Goal: Information Seeking & Learning: Learn about a topic

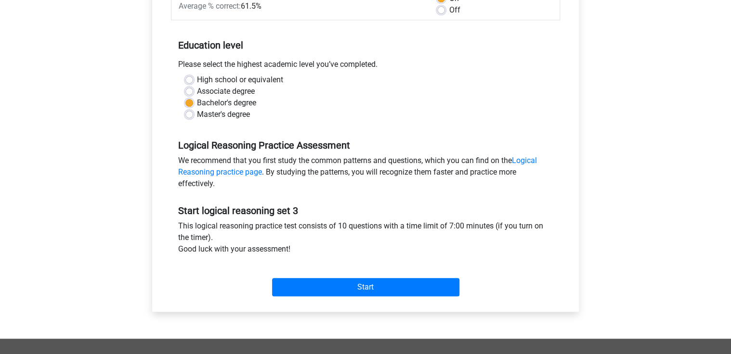
scroll to position [154, 0]
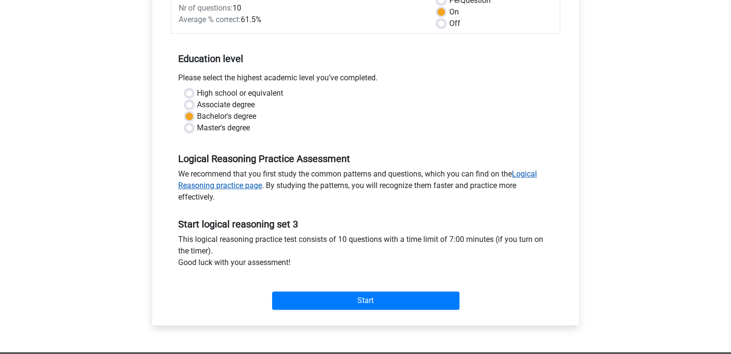
click at [239, 188] on link "Logical Reasoning practice page" at bounding box center [357, 179] width 359 height 21
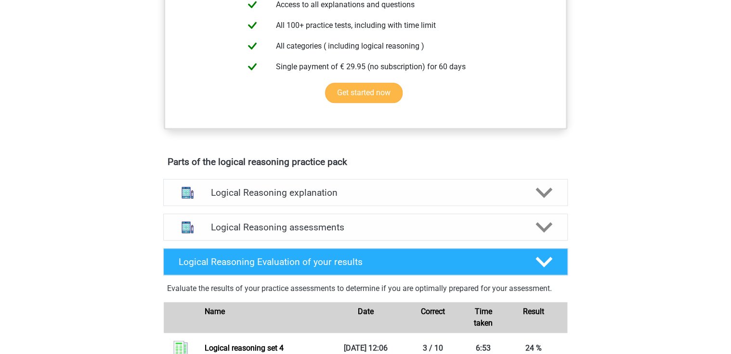
scroll to position [346, 0]
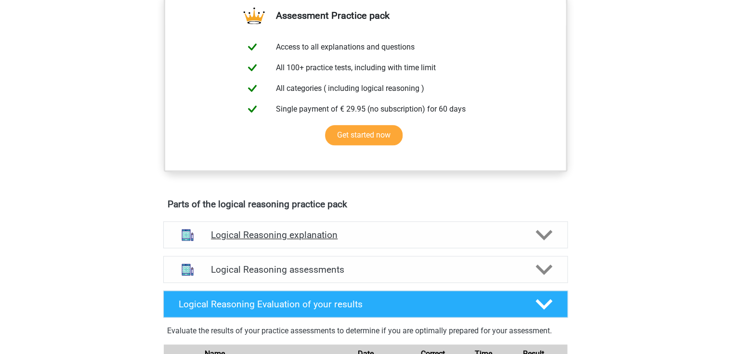
click at [545, 241] on polygon at bounding box center [543, 235] width 17 height 11
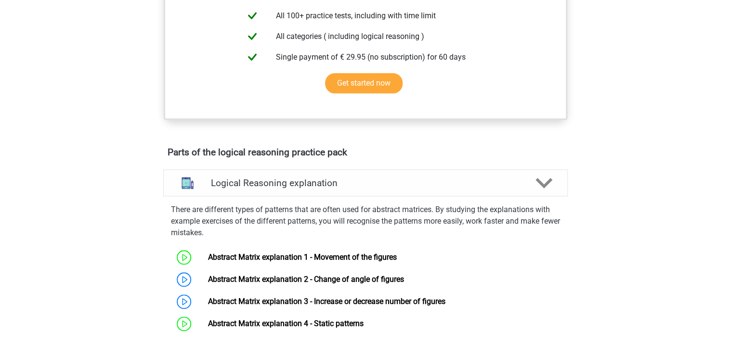
scroll to position [500, 0]
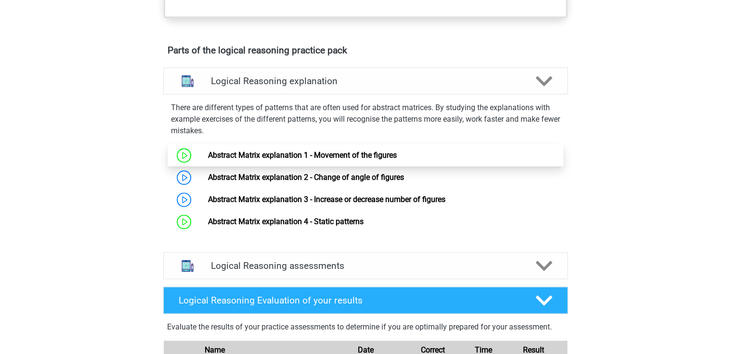
click at [224, 160] on link "Abstract Matrix explanation 1 - Movement of the figures" at bounding box center [301, 155] width 189 height 9
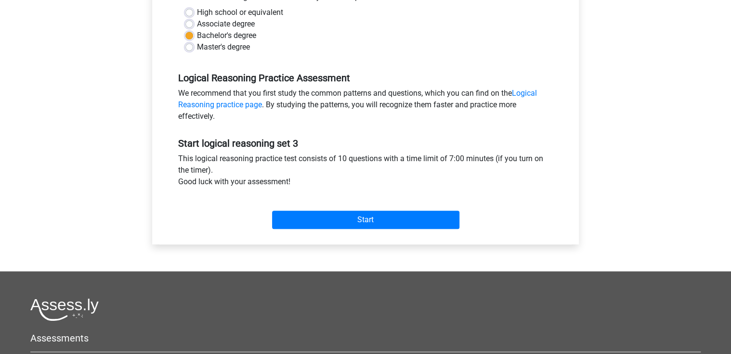
scroll to position [231, 0]
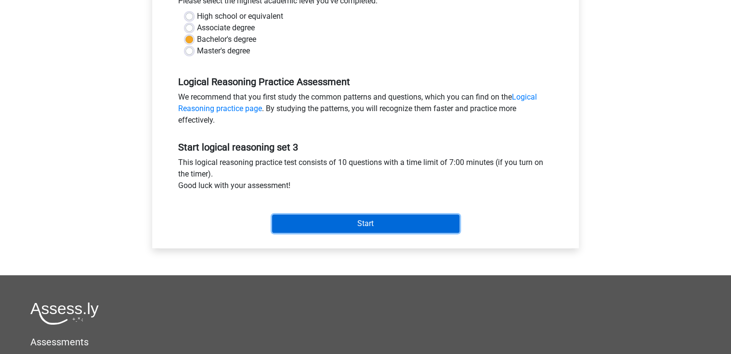
click at [368, 223] on input "Start" at bounding box center [365, 224] width 187 height 18
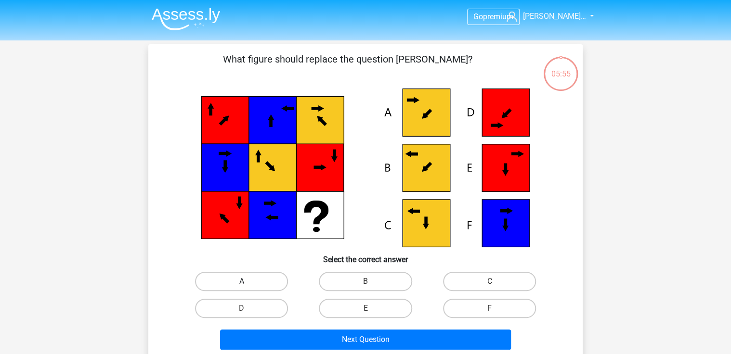
click at [258, 289] on label "A" at bounding box center [241, 281] width 93 height 19
click at [248, 288] on input "A" at bounding box center [245, 285] width 6 height 6
radio input "true"
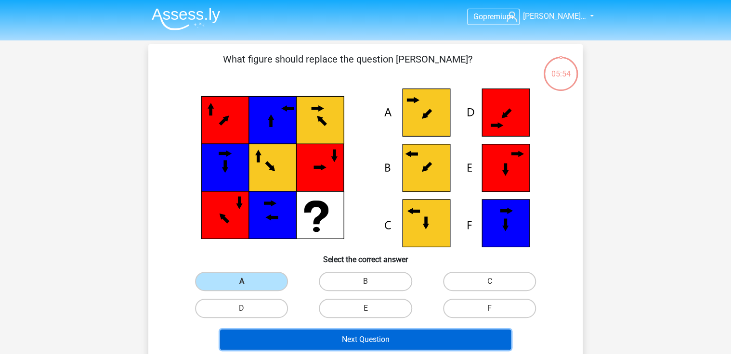
click at [321, 340] on button "Next Question" at bounding box center [365, 340] width 291 height 20
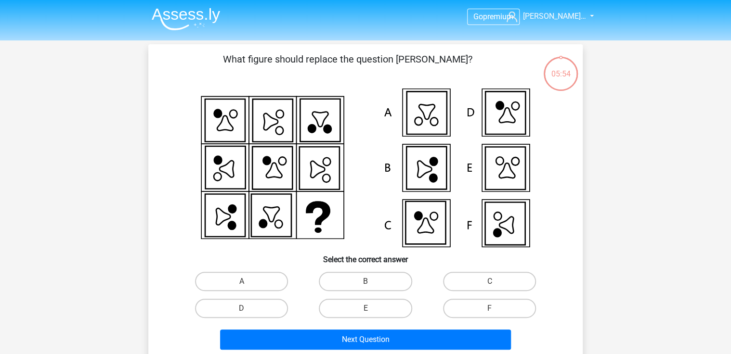
scroll to position [44, 0]
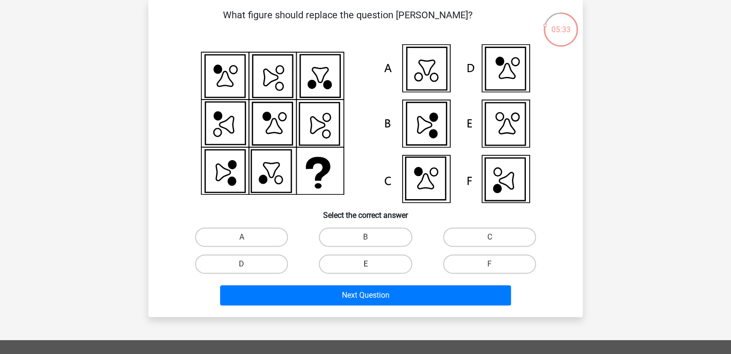
click at [361, 269] on label "E" at bounding box center [365, 264] width 93 height 19
click at [365, 269] on input "E" at bounding box center [368, 267] width 6 height 6
radio input "true"
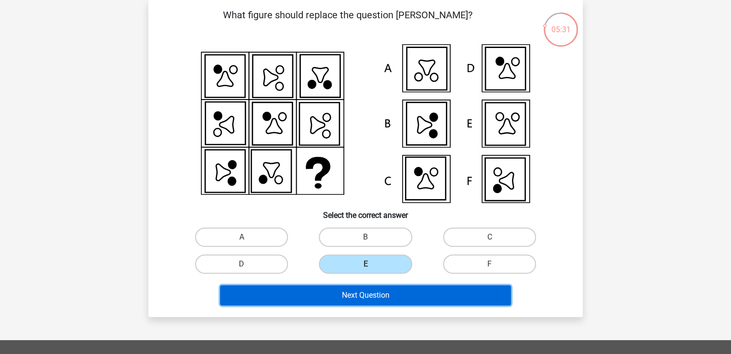
click at [354, 293] on button "Next Question" at bounding box center [365, 295] width 291 height 20
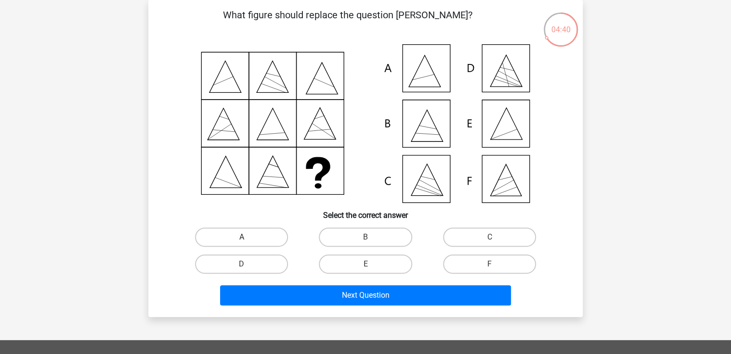
click at [229, 245] on label "A" at bounding box center [241, 237] width 93 height 19
click at [242, 244] on input "A" at bounding box center [245, 240] width 6 height 6
radio input "true"
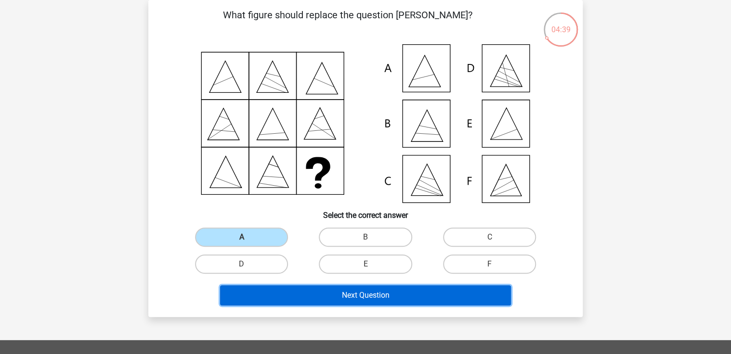
click at [322, 297] on button "Next Question" at bounding box center [365, 295] width 291 height 20
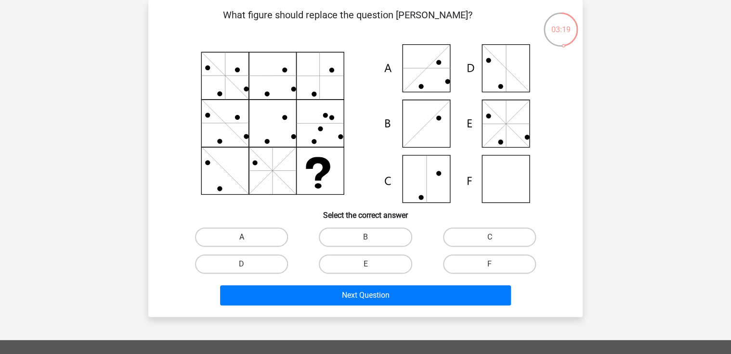
click at [231, 241] on label "A" at bounding box center [241, 237] width 93 height 19
click at [242, 241] on input "A" at bounding box center [245, 240] width 6 height 6
radio input "true"
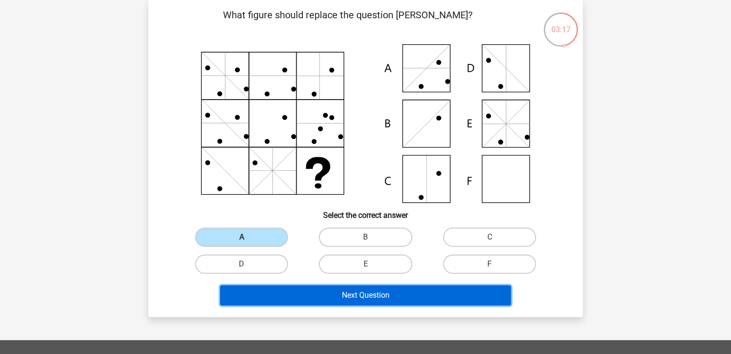
click at [348, 285] on button "Next Question" at bounding box center [365, 295] width 291 height 20
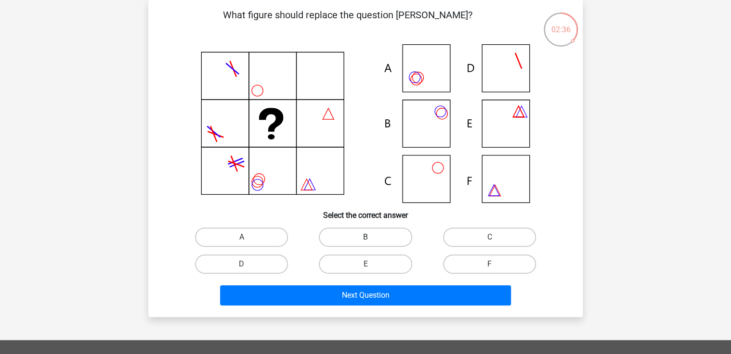
click at [366, 233] on label "B" at bounding box center [365, 237] width 93 height 19
click at [366, 237] on input "B" at bounding box center [368, 240] width 6 height 6
radio input "true"
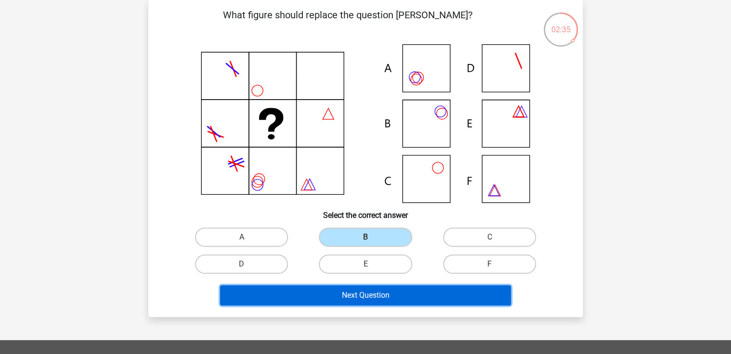
click at [351, 291] on button "Next Question" at bounding box center [365, 295] width 291 height 20
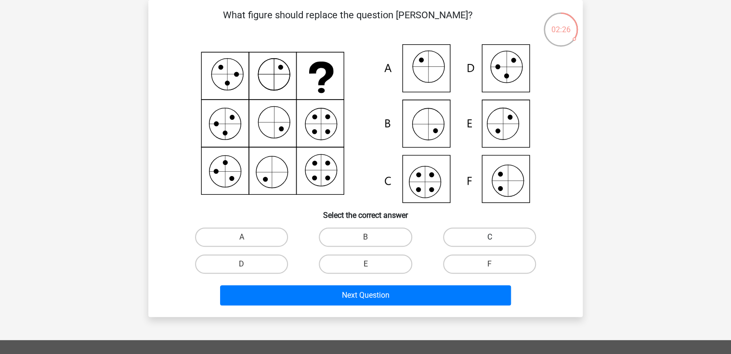
click at [474, 241] on label "C" at bounding box center [489, 237] width 93 height 19
click at [489, 241] on input "C" at bounding box center [492, 240] width 6 height 6
radio input "true"
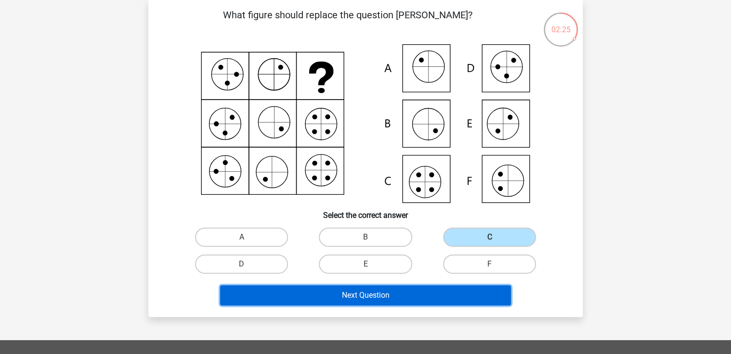
click at [367, 304] on button "Next Question" at bounding box center [365, 295] width 291 height 20
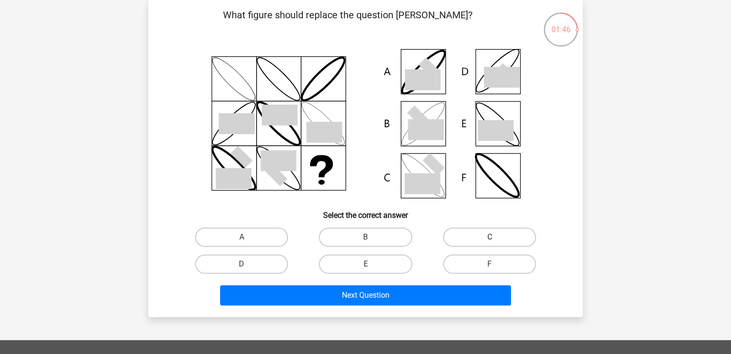
click at [502, 237] on label "C" at bounding box center [489, 237] width 93 height 19
click at [495, 237] on input "C" at bounding box center [492, 240] width 6 height 6
radio input "true"
click at [392, 239] on label "B" at bounding box center [365, 237] width 93 height 19
click at [372, 239] on input "B" at bounding box center [368, 240] width 6 height 6
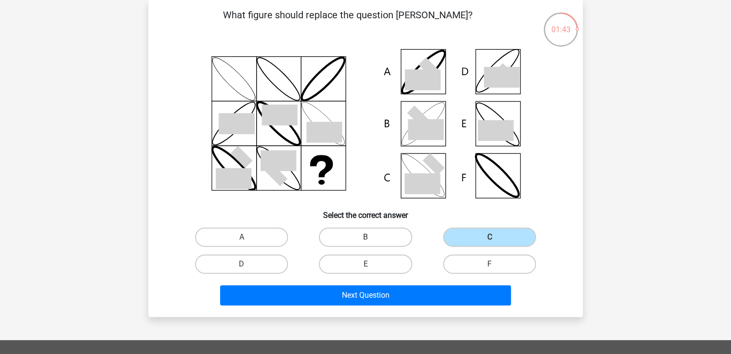
radio input "true"
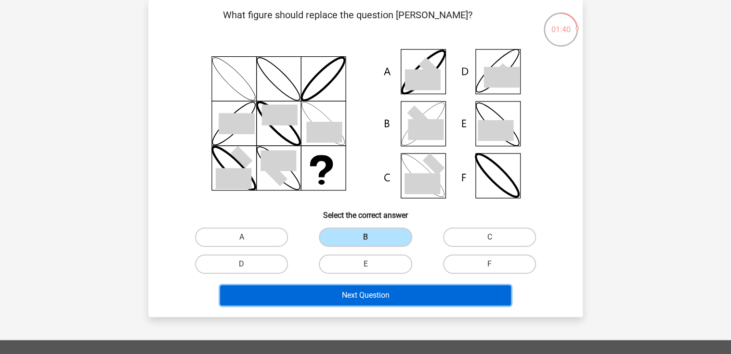
click at [363, 290] on button "Next Question" at bounding box center [365, 295] width 291 height 20
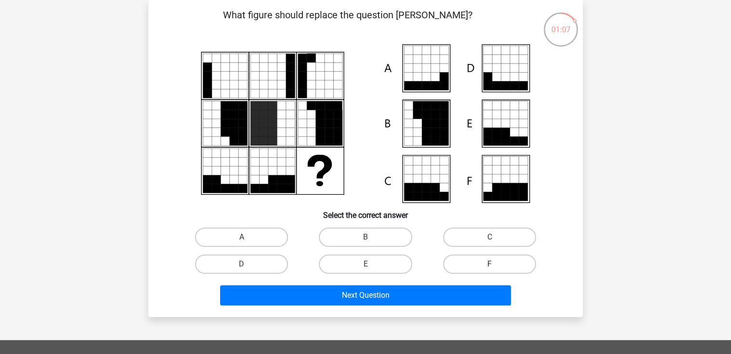
click at [475, 260] on label "F" at bounding box center [489, 264] width 93 height 19
click at [489, 264] on input "F" at bounding box center [492, 267] width 6 height 6
radio input "true"
click at [468, 233] on label "C" at bounding box center [489, 237] width 93 height 19
click at [489, 237] on input "C" at bounding box center [492, 240] width 6 height 6
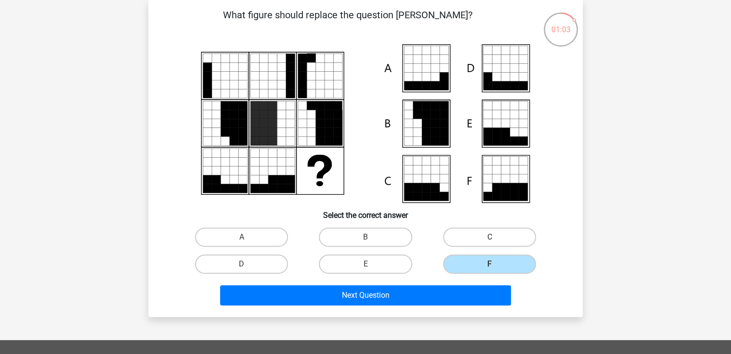
radio input "true"
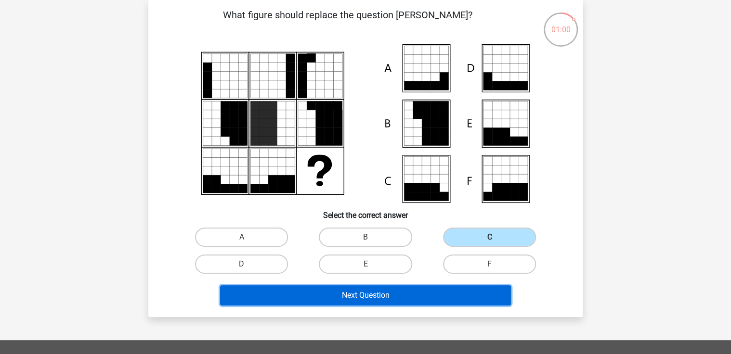
click at [433, 296] on button "Next Question" at bounding box center [365, 295] width 291 height 20
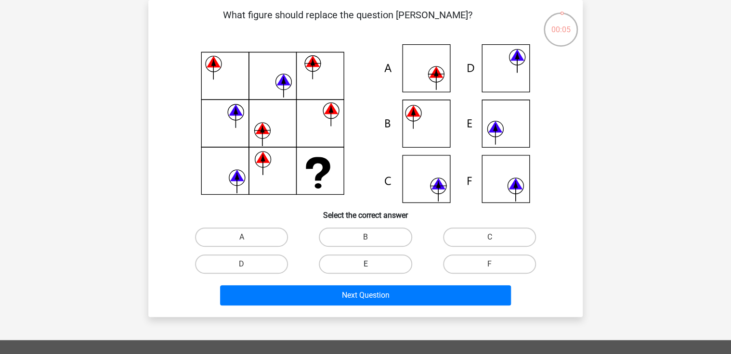
click at [386, 263] on label "E" at bounding box center [365, 264] width 93 height 19
click at [372, 264] on input "E" at bounding box center [368, 267] width 6 height 6
radio input "true"
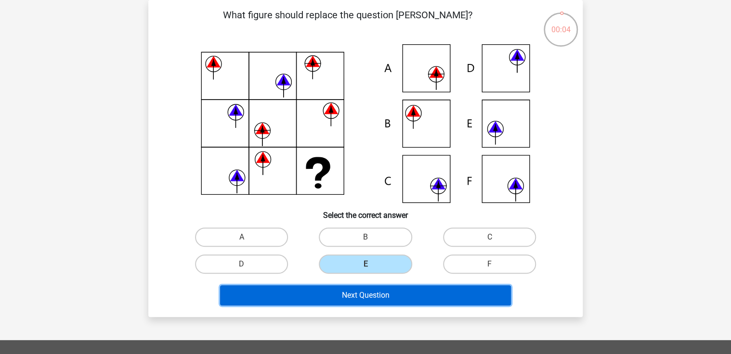
click at [371, 297] on button "Next Question" at bounding box center [365, 295] width 291 height 20
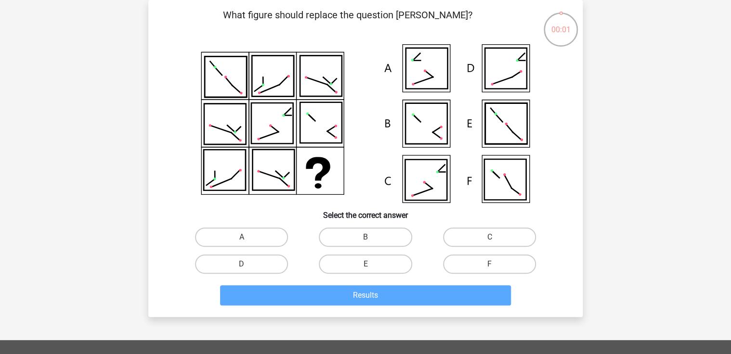
click at [370, 243] on input "B" at bounding box center [368, 240] width 6 height 6
radio input "true"
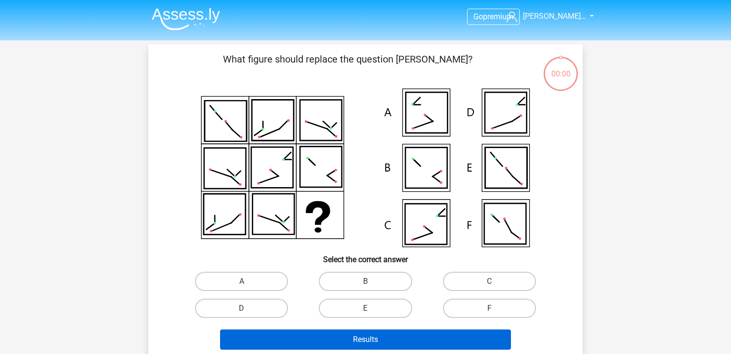
click at [359, 330] on button "Results" at bounding box center [365, 340] width 291 height 20
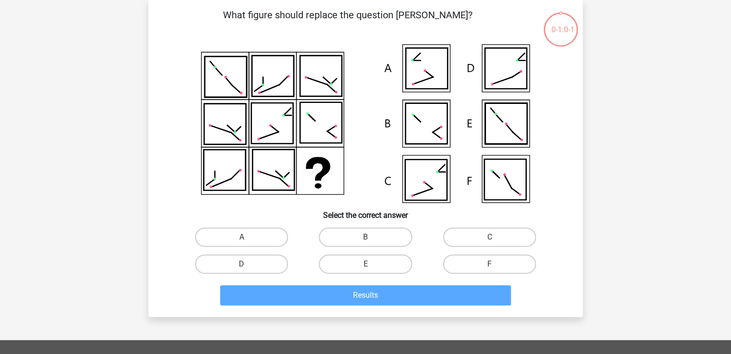
click at [261, 225] on div "A" at bounding box center [242, 237] width 124 height 27
click at [260, 232] on label "A" at bounding box center [241, 237] width 93 height 19
click at [248, 237] on input "A" at bounding box center [245, 240] width 6 height 6
radio input "true"
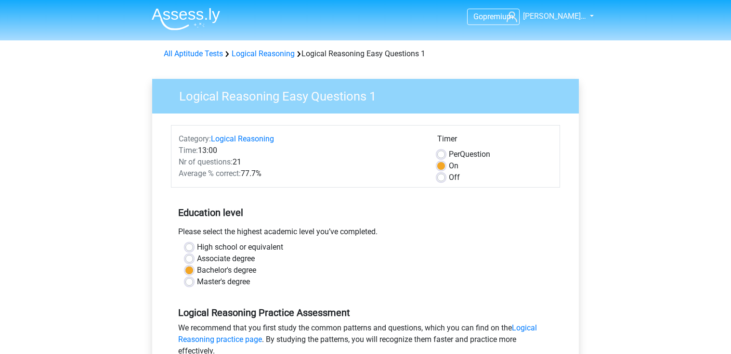
scroll to position [77, 0]
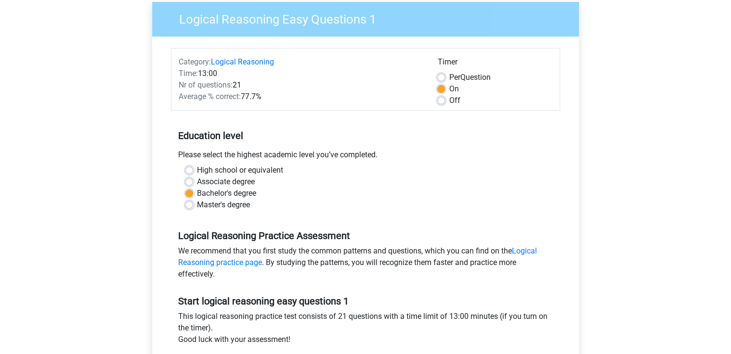
click at [214, 179] on label "Associate degree" at bounding box center [226, 182] width 58 height 12
drag, startPoint x: 214, startPoint y: 179, endPoint x: 194, endPoint y: 180, distance: 19.3
click at [194, 180] on div "Associate degree" at bounding box center [365, 182] width 360 height 12
click at [197, 180] on label "Associate degree" at bounding box center [226, 182] width 58 height 12
click at [191, 180] on input "Associate degree" at bounding box center [189, 181] width 8 height 10
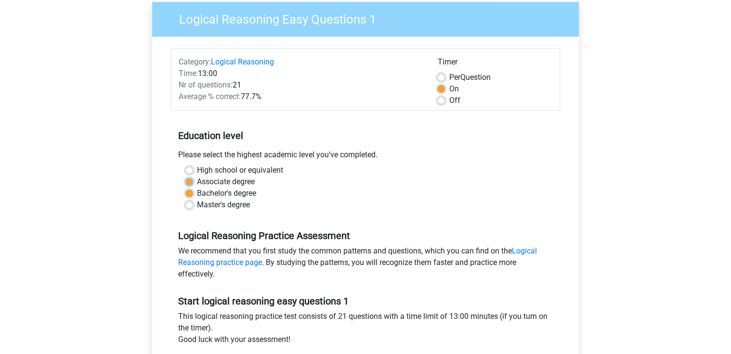
radio input "true"
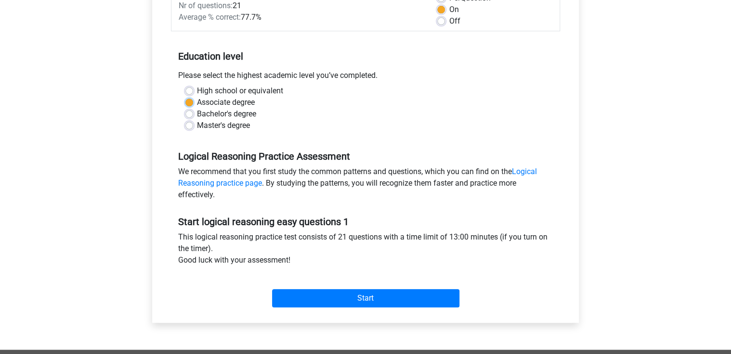
scroll to position [231, 0]
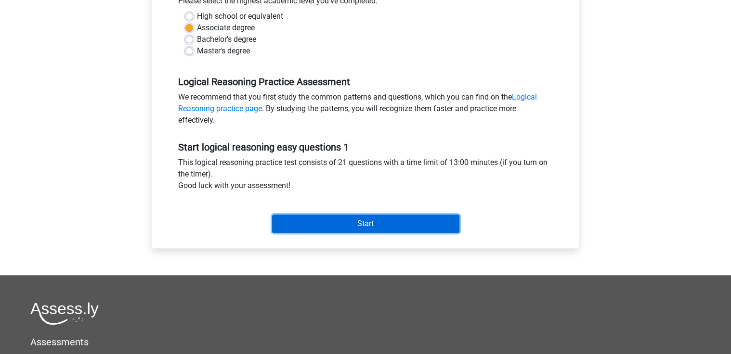
click at [314, 232] on input "Start" at bounding box center [365, 224] width 187 height 18
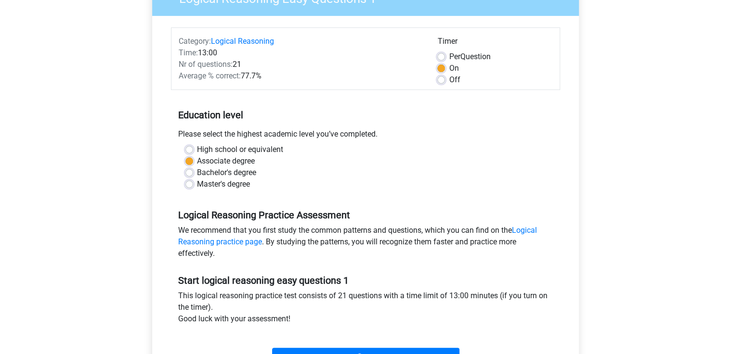
scroll to position [0, 0]
